Goal: Find specific page/section: Find specific page/section

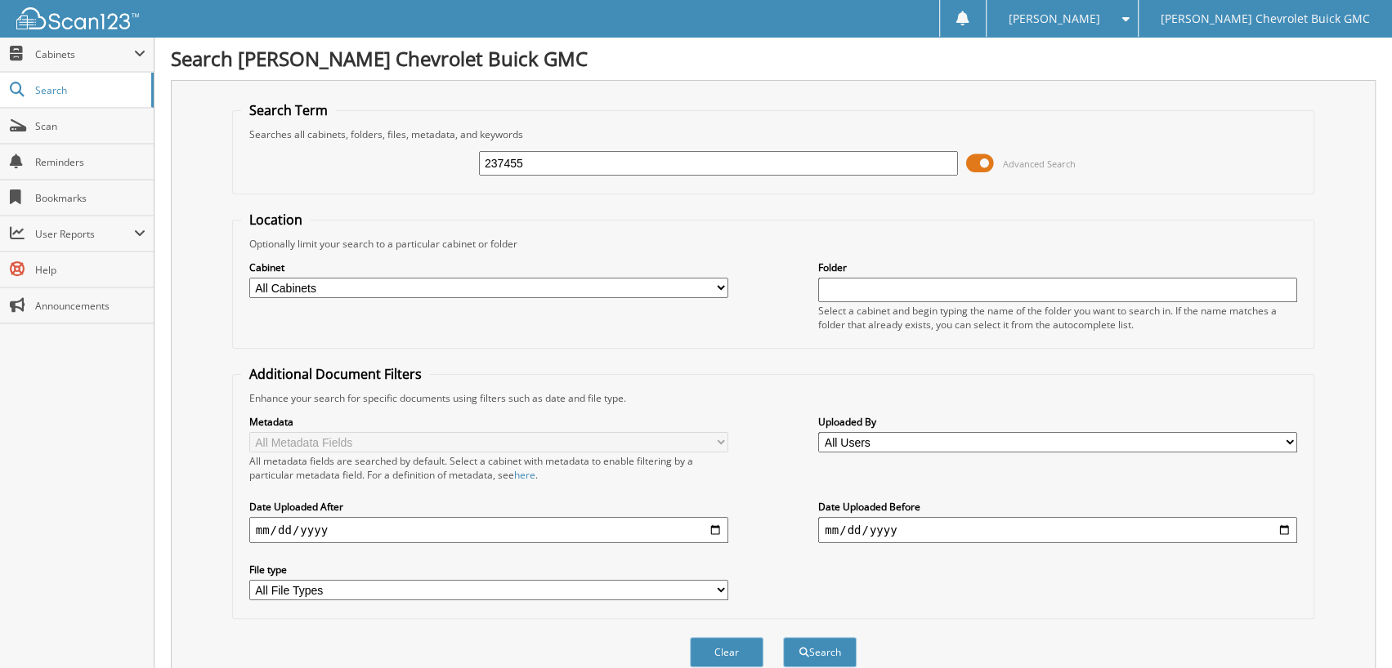
type input "237455"
click at [783, 637] on button "Search" at bounding box center [820, 652] width 74 height 30
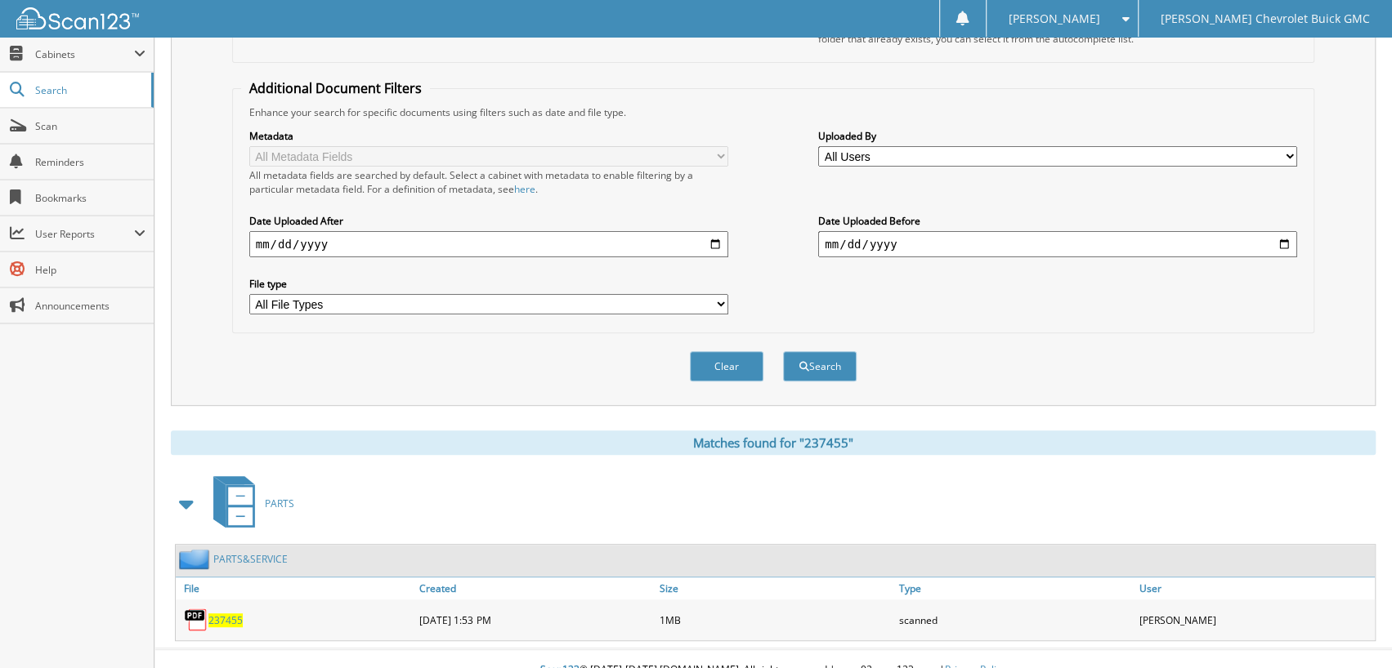
scroll to position [293, 0]
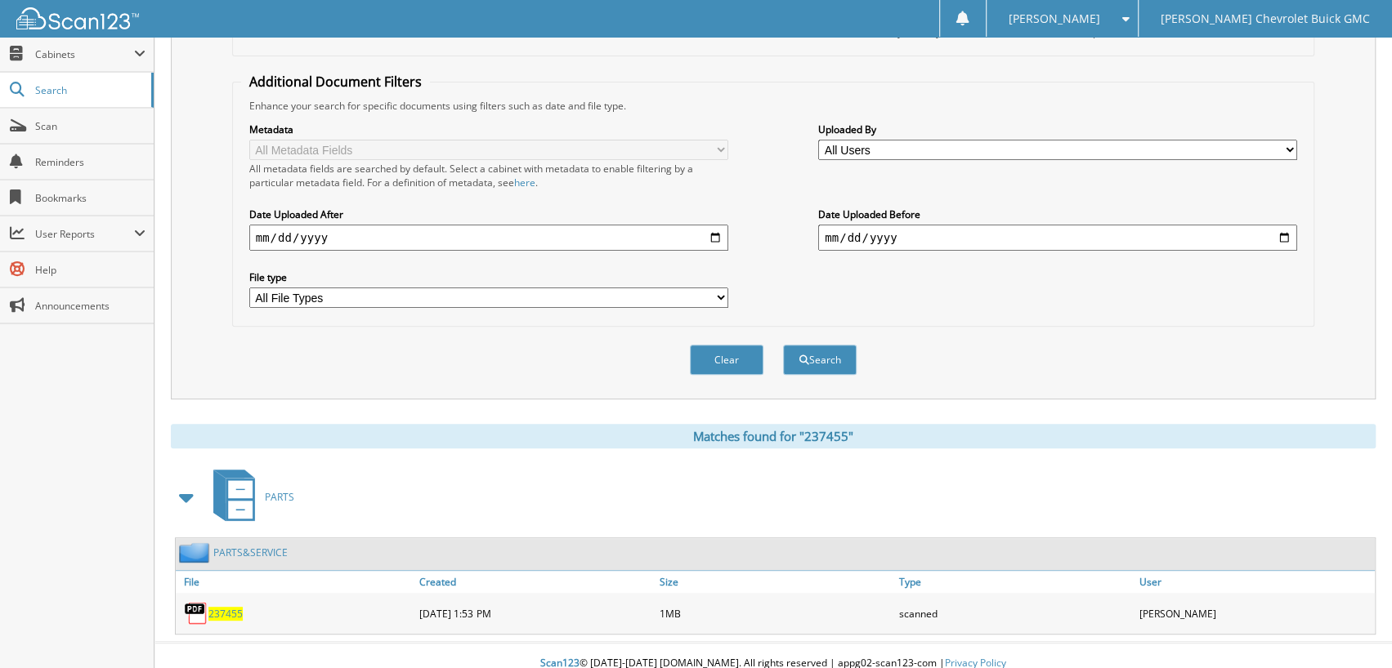
click at [223, 607] on span "237455" at bounding box center [225, 614] width 34 height 14
click at [224, 607] on span "237455" at bounding box center [225, 614] width 34 height 14
